Goal: Find specific page/section: Find specific page/section

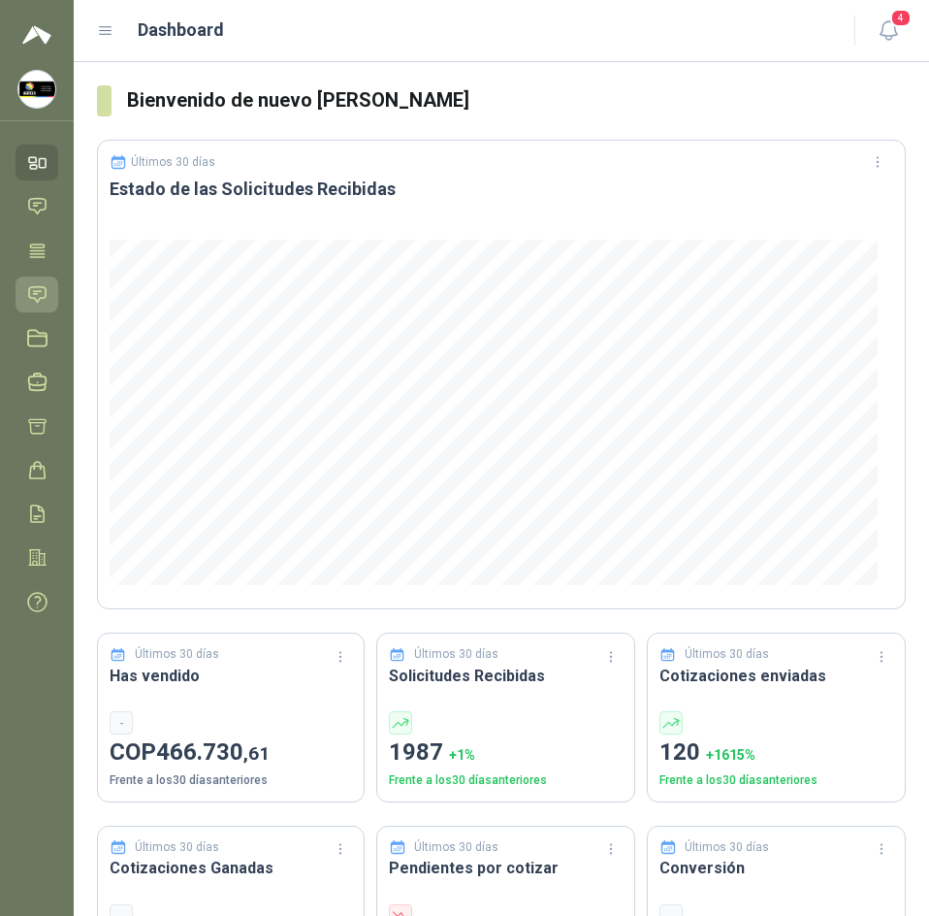
click at [39, 295] on icon at bounding box center [37, 294] width 20 height 20
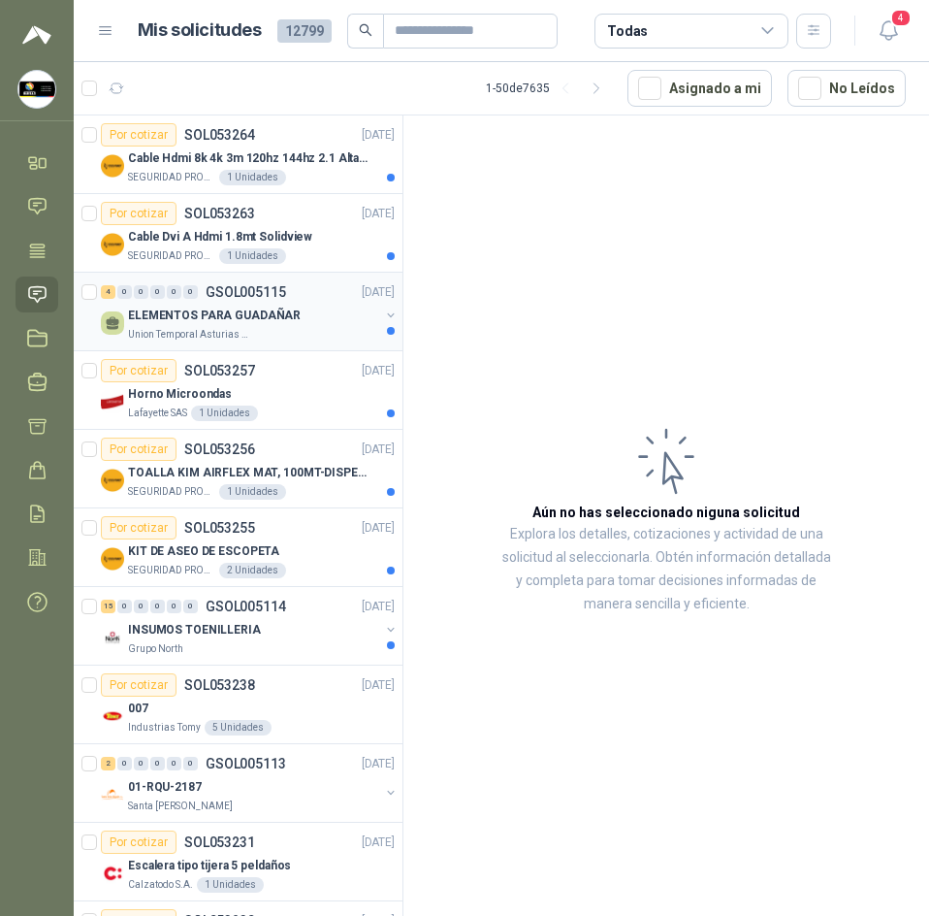
click at [245, 321] on p "ELEMENTOS PARA GUADAÑAR" at bounding box center [214, 316] width 173 height 18
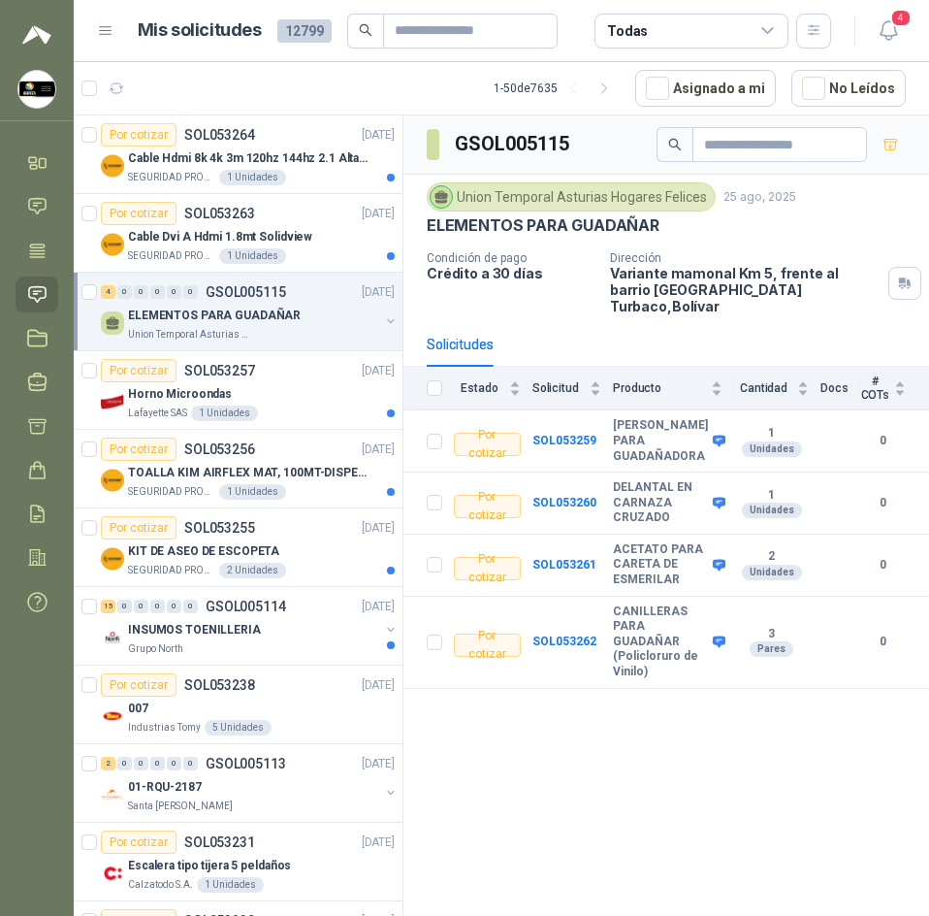
scroll to position [0, 2]
click at [574, 786] on div "GSOL005115 Union Temporal Asturias Hogares Felices 25 ago, 2025 ELEMENTOS PARA …" at bounding box center [667, 518] width 526 height 807
click at [565, 434] on b "SOL053259" at bounding box center [565, 441] width 64 height 14
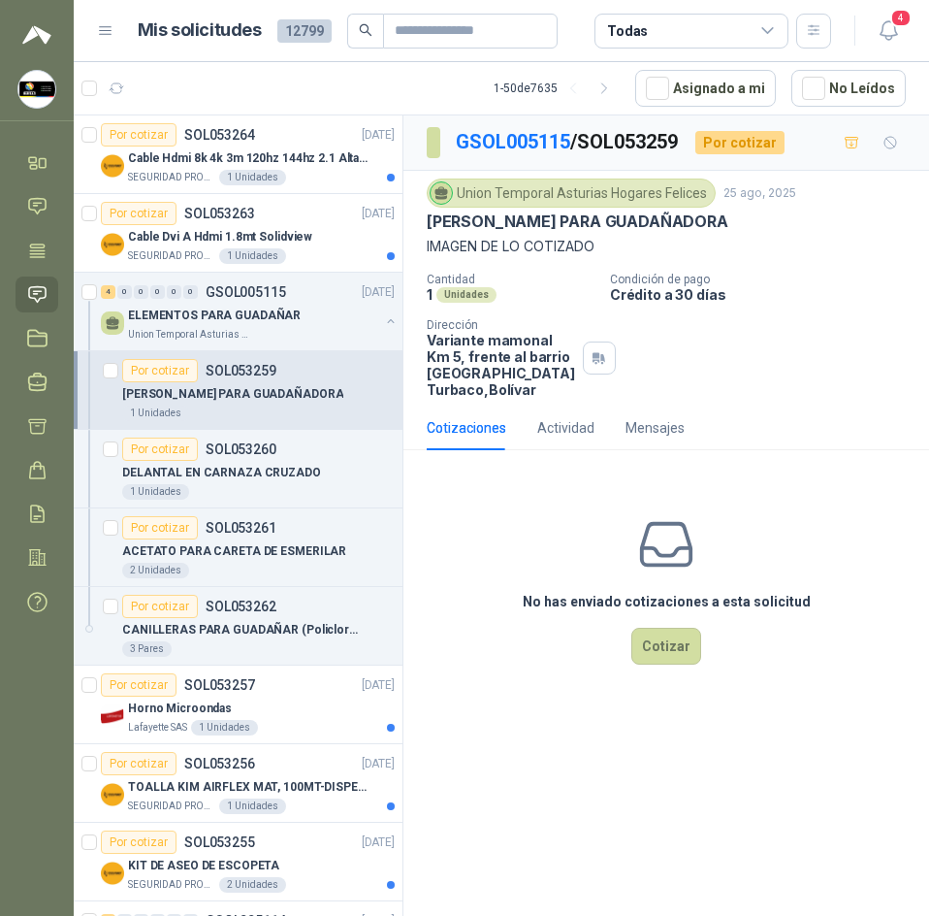
click at [558, 223] on p "[PERSON_NAME] PARA GUADAÑADORA" at bounding box center [578, 221] width 302 height 20
copy p "[PERSON_NAME] PARA GUADAÑADORA"
click at [305, 475] on p "DELANTAL EN CARNAZA CRUZADO" at bounding box center [221, 473] width 199 height 18
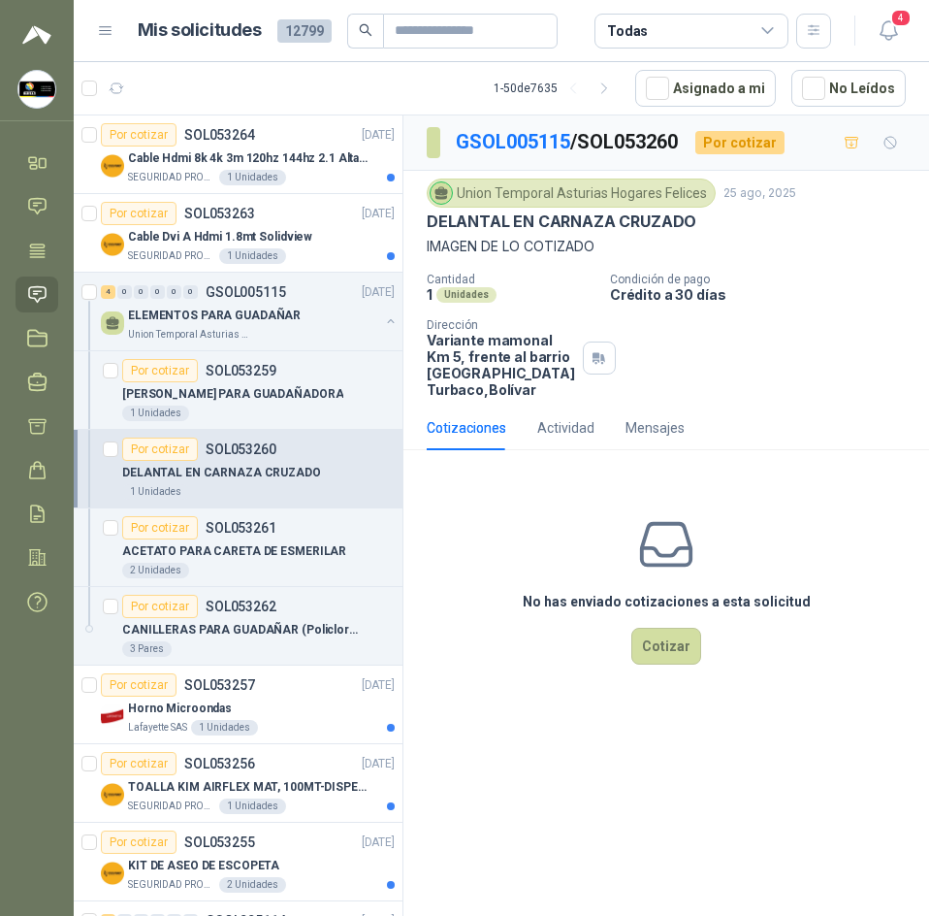
click at [518, 229] on p "DELANTAL EN CARNAZA CRUZADO" at bounding box center [562, 221] width 270 height 20
copy p "DELANTAL EN CARNAZA CRUZADO"
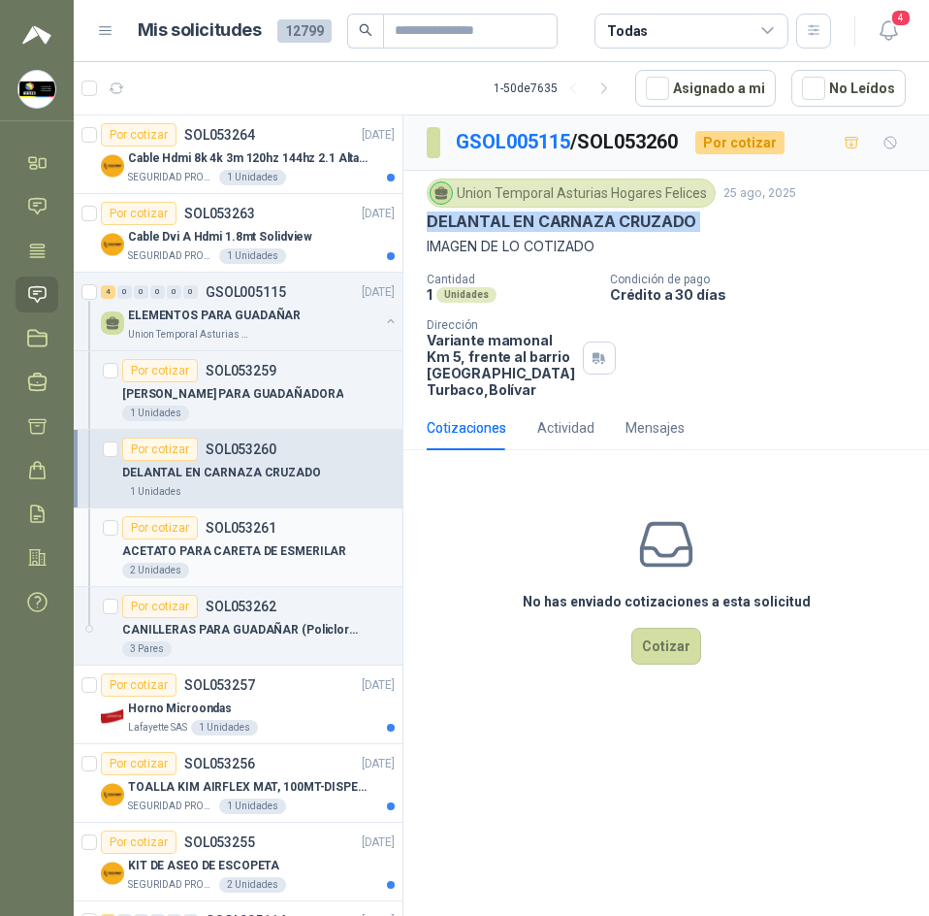
click at [267, 537] on div "Por cotizar SOL053261" at bounding box center [199, 527] width 154 height 23
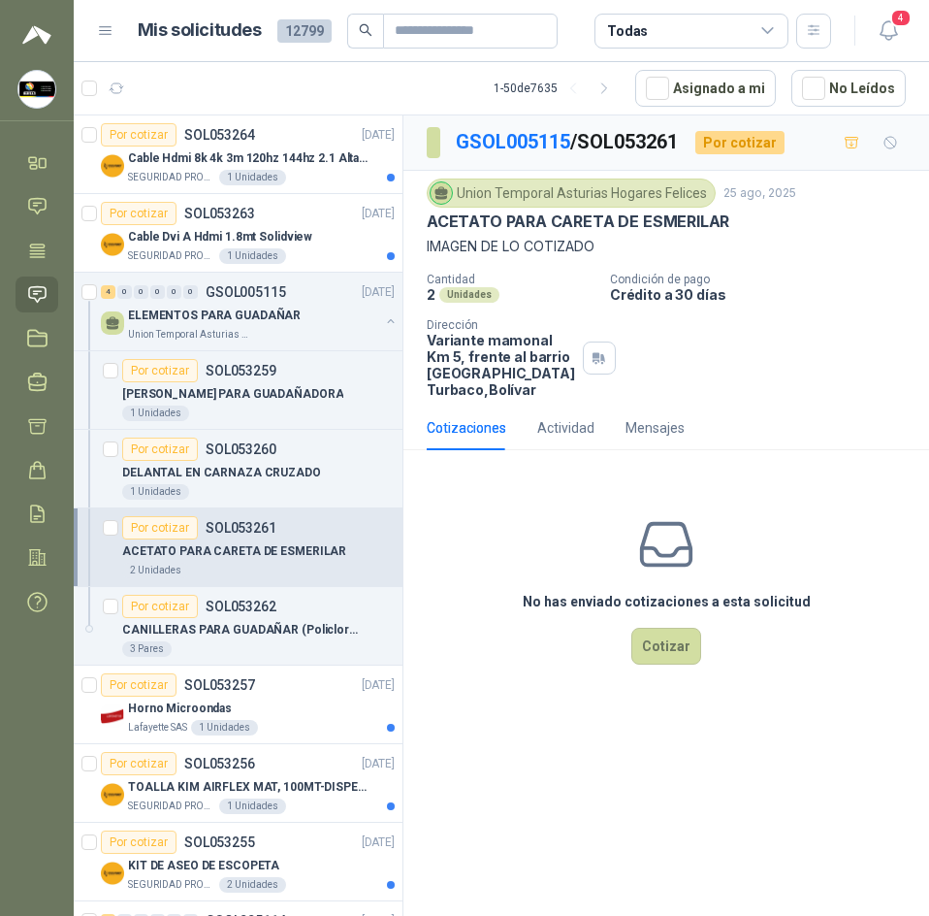
click at [567, 217] on p "ACETATO PARA CARETA DE ESMERILAR" at bounding box center [578, 221] width 303 height 20
copy p "ACETATO PARA CARETA DE ESMERILAR"
click at [253, 624] on p "CANILLERAS PARA GUADAÑAR (Policloruro de Vinilo)" at bounding box center [243, 630] width 242 height 18
